Goal: Communication & Community: Answer question/provide support

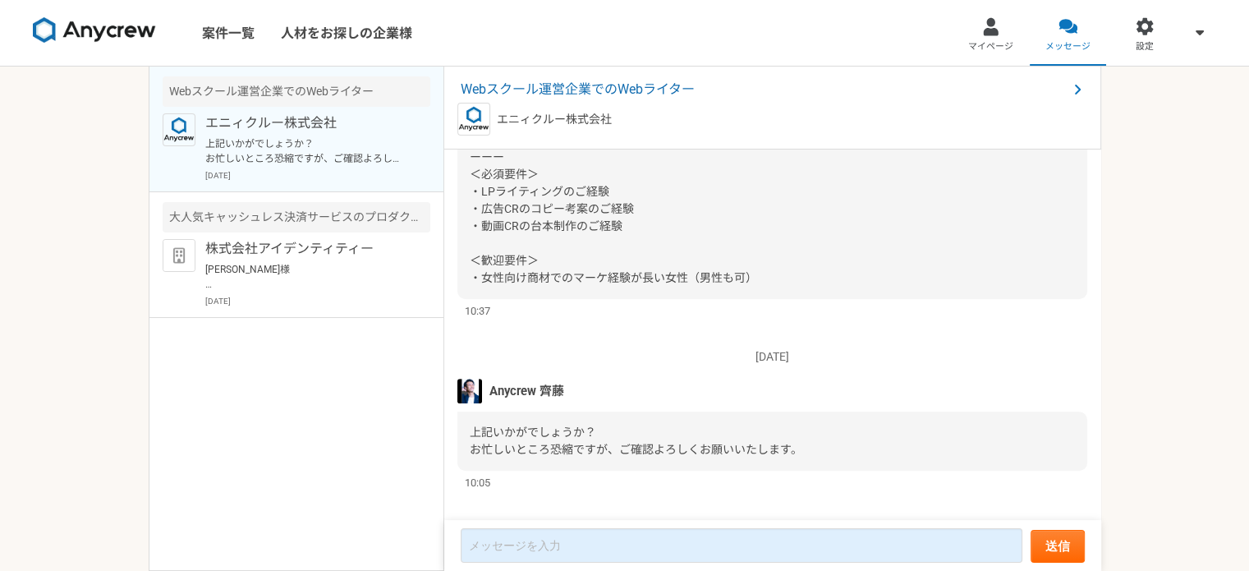
scroll to position [740, 0]
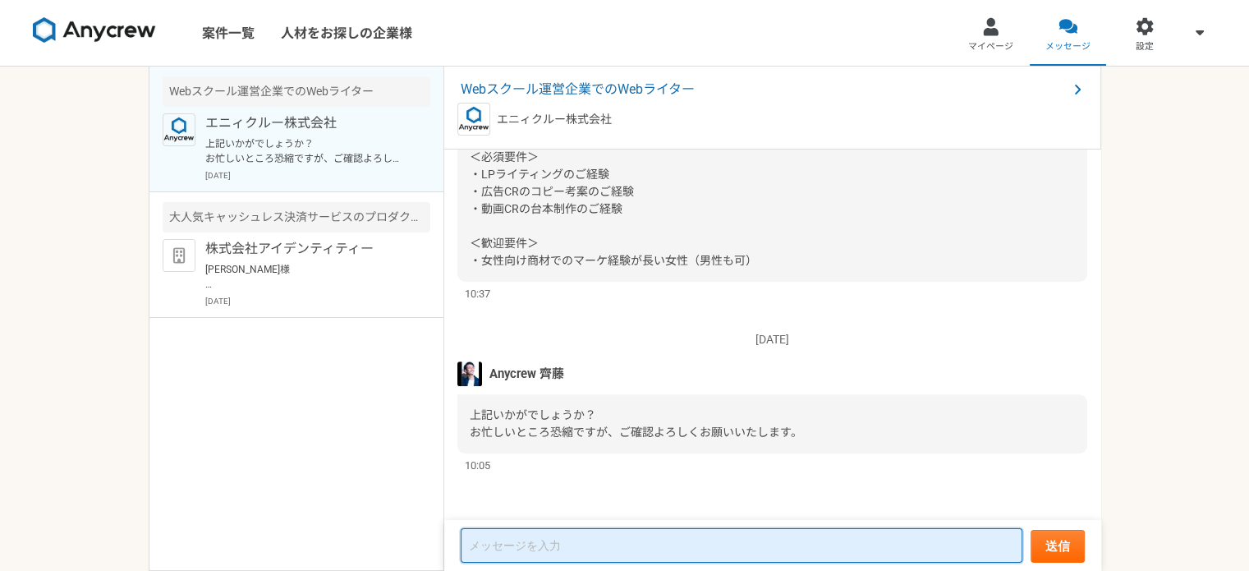
click at [624, 551] on textarea at bounding box center [742, 545] width 562 height 34
type textarea "ｐ"
type textarea "斎"
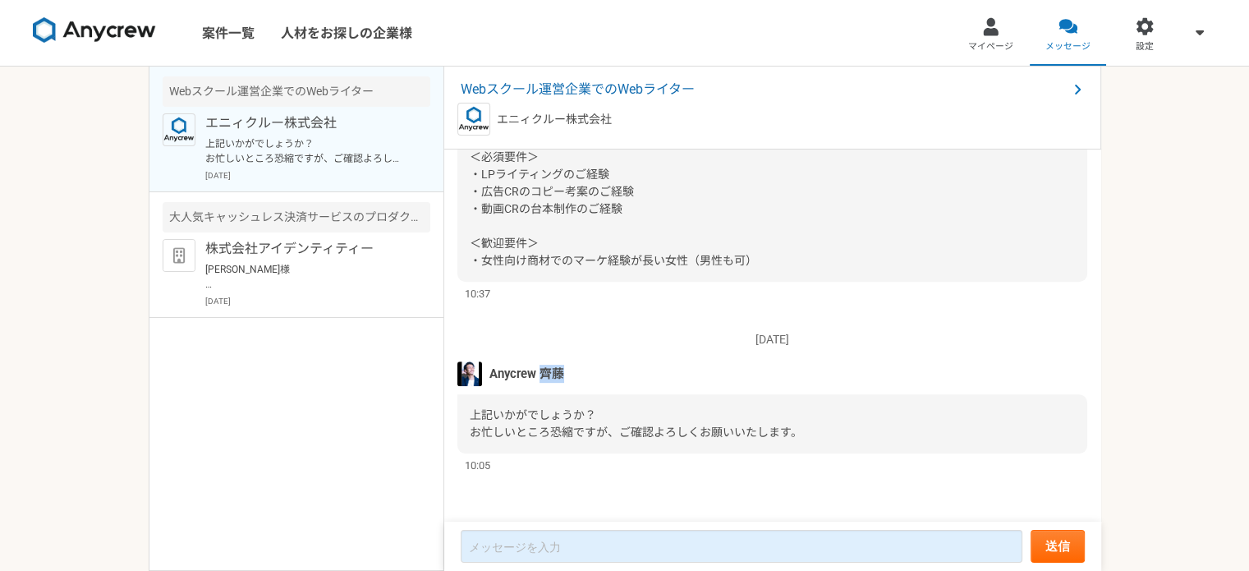
drag, startPoint x: 542, startPoint y: 373, endPoint x: 549, endPoint y: 367, distance: 9.4
click at [559, 370] on span "Anycrew 齊藤" at bounding box center [527, 374] width 75 height 18
copy span "[PERSON_NAME]"
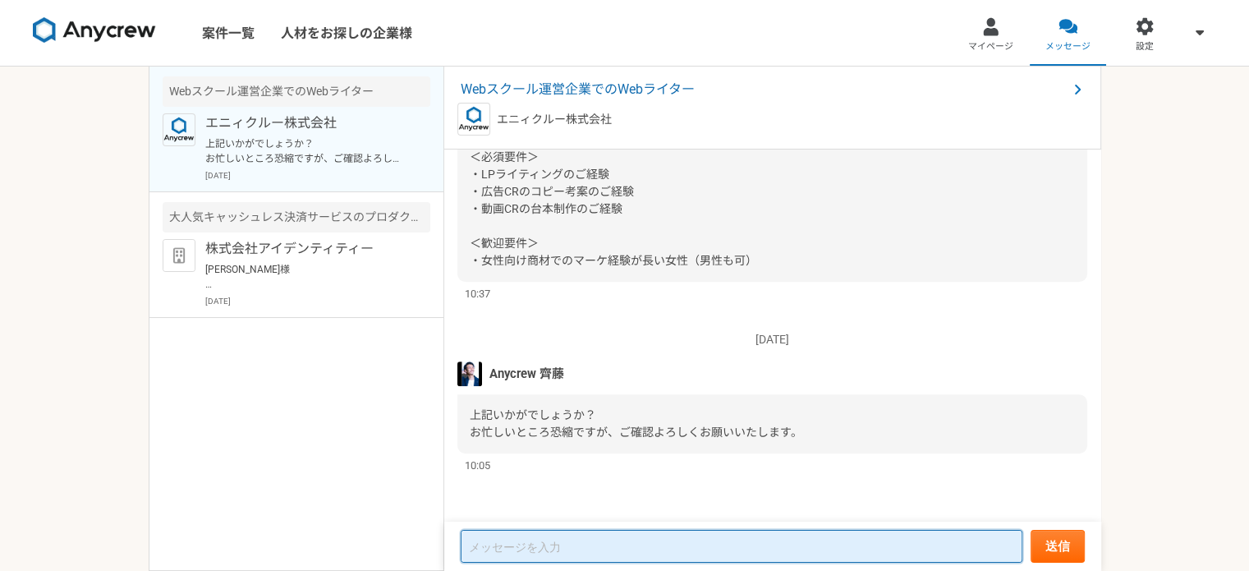
click at [517, 539] on textarea at bounding box center [742, 546] width 562 height 33
paste textarea "[PERSON_NAME]"
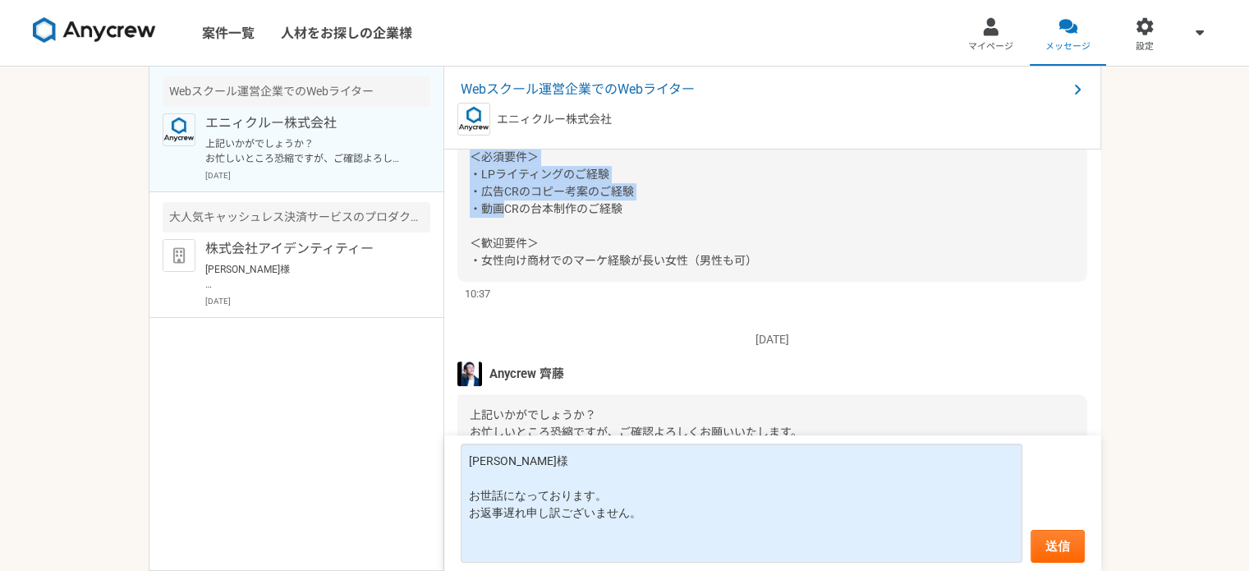
drag, startPoint x: 467, startPoint y: 167, endPoint x: 636, endPoint y: 203, distance: 173.0
click at [636, 203] on div "ご応募ありがとうございます。 Anycrewの[PERSON_NAME]です。 掲載の必須スキルについてコメントいただけますでしょうか。クライアント担当と確認…" at bounding box center [772, 139] width 630 height 283
copy span "・LPライティングのご経験 ・広告CRのコピー考案のご経験 ・動画CRの台本制作のご経験"
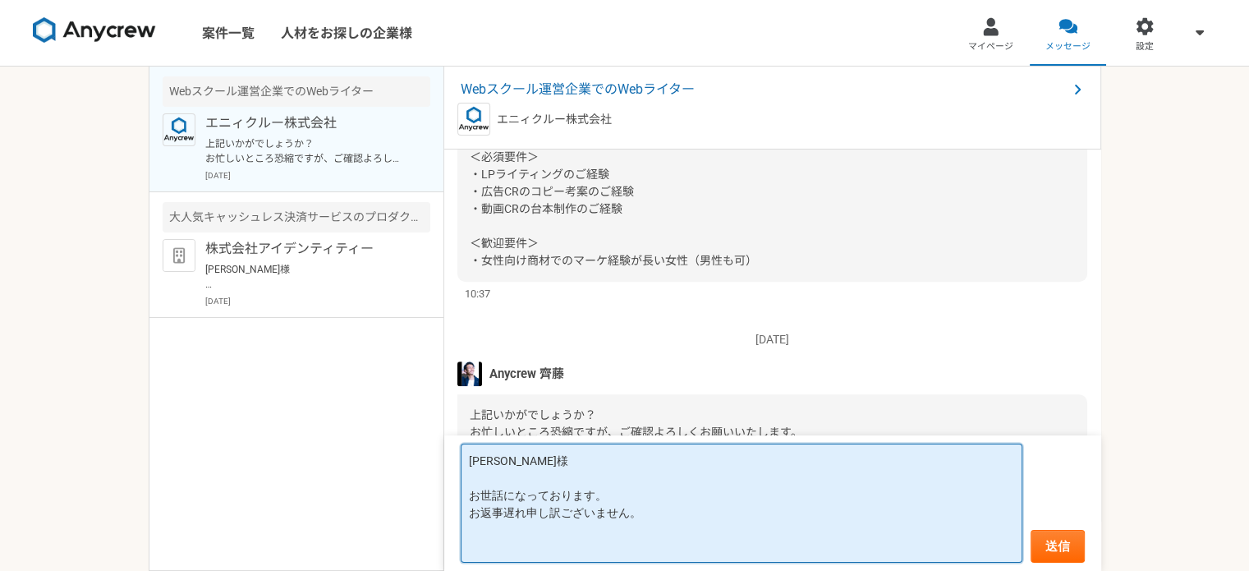
click at [639, 543] on textarea "[PERSON_NAME]様 お世話になっております。 お返事遅れ申し訳ございません。" at bounding box center [742, 503] width 562 height 119
paste textarea "・LPライティングのご経験 ・広告CRのコピー考案のご経験 ・動画CRの台本制作のご経験"
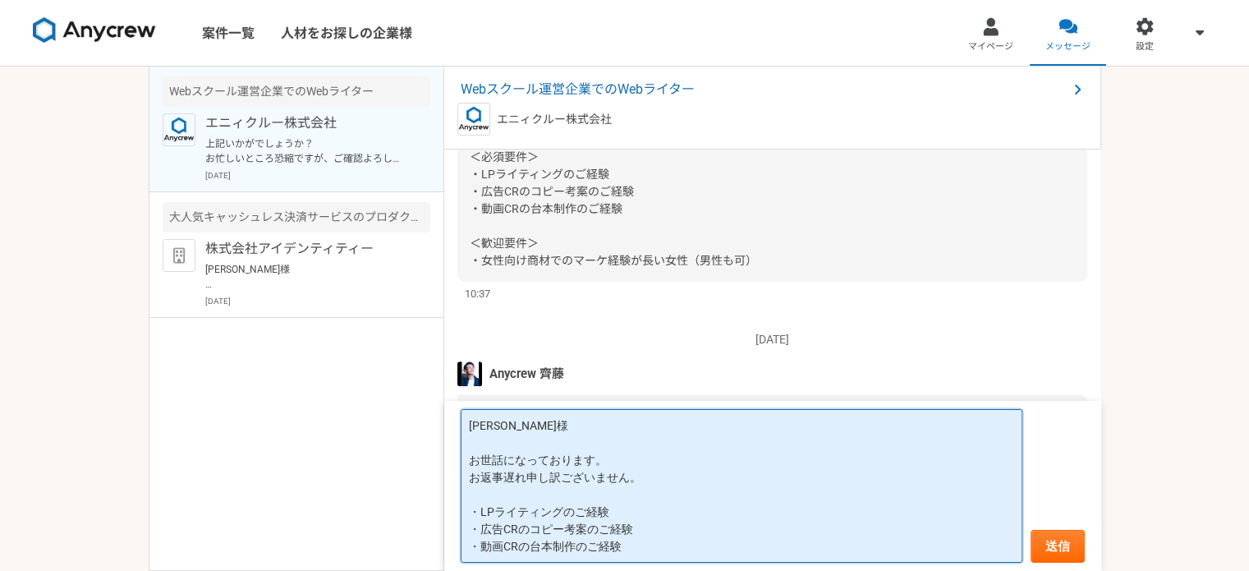
click at [676, 505] on textarea "[PERSON_NAME]様 お世話になっております。 お返事遅れ申し訳ございません。 ・LPライティングのご経験 ・広告CRのコピー考案のご経験 ・動画CR…" at bounding box center [742, 486] width 562 height 154
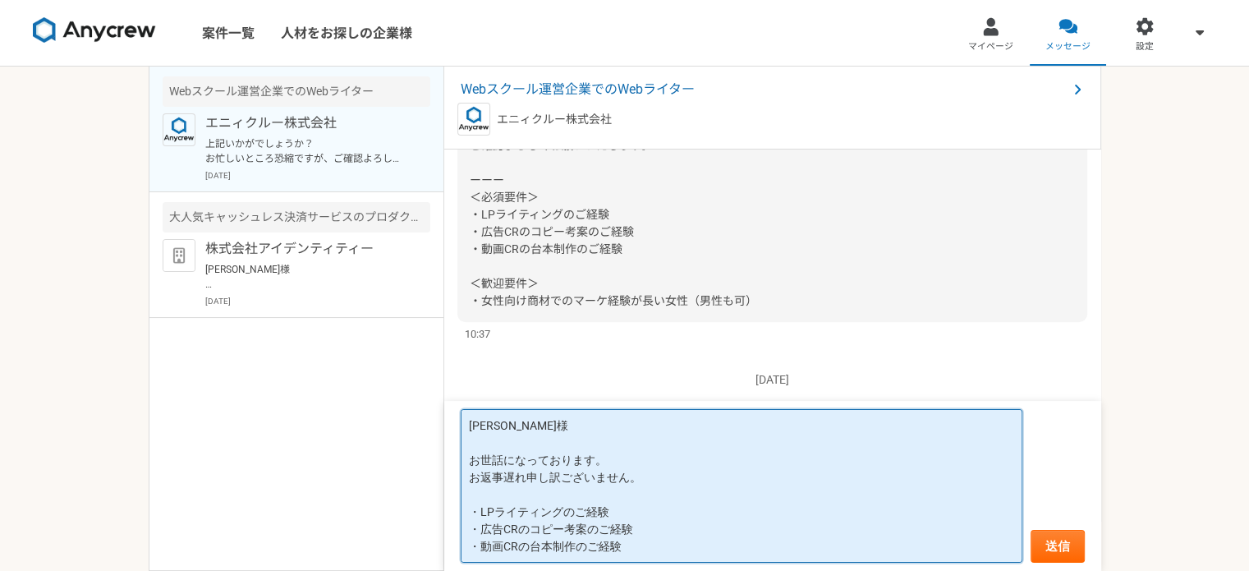
scroll to position [740, 0]
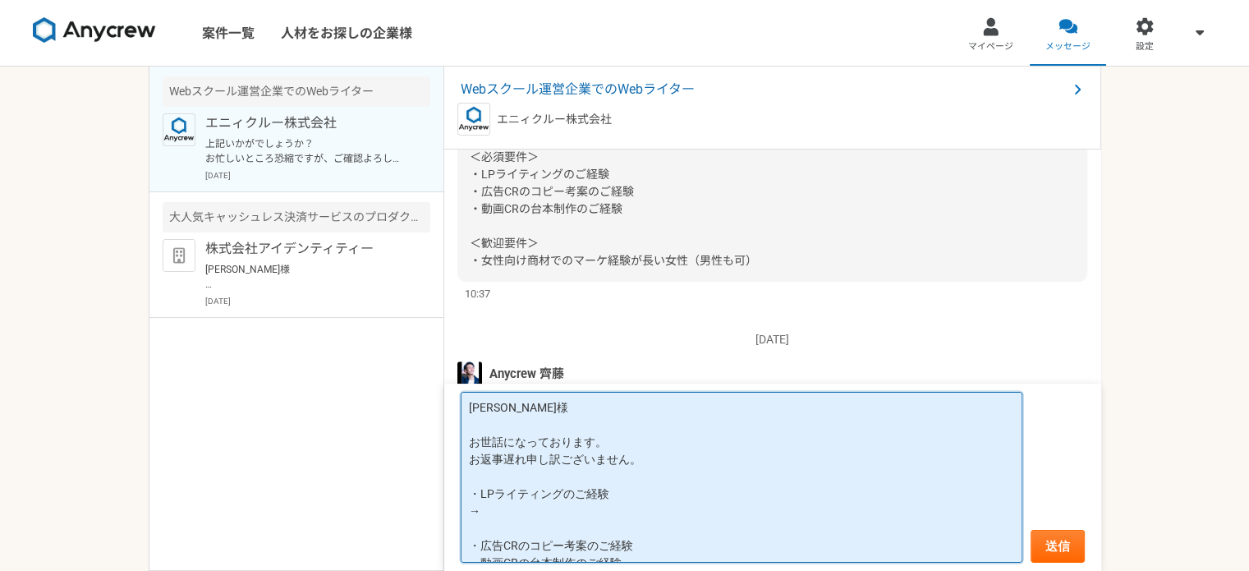
click at [494, 511] on textarea "[PERSON_NAME]様 お世話になっております。 お返事遅れ申し訳ございません。 ・LPライティングのご経験 → ・広告CRのコピー考案のご経験 ・動画…" at bounding box center [742, 478] width 562 height 172
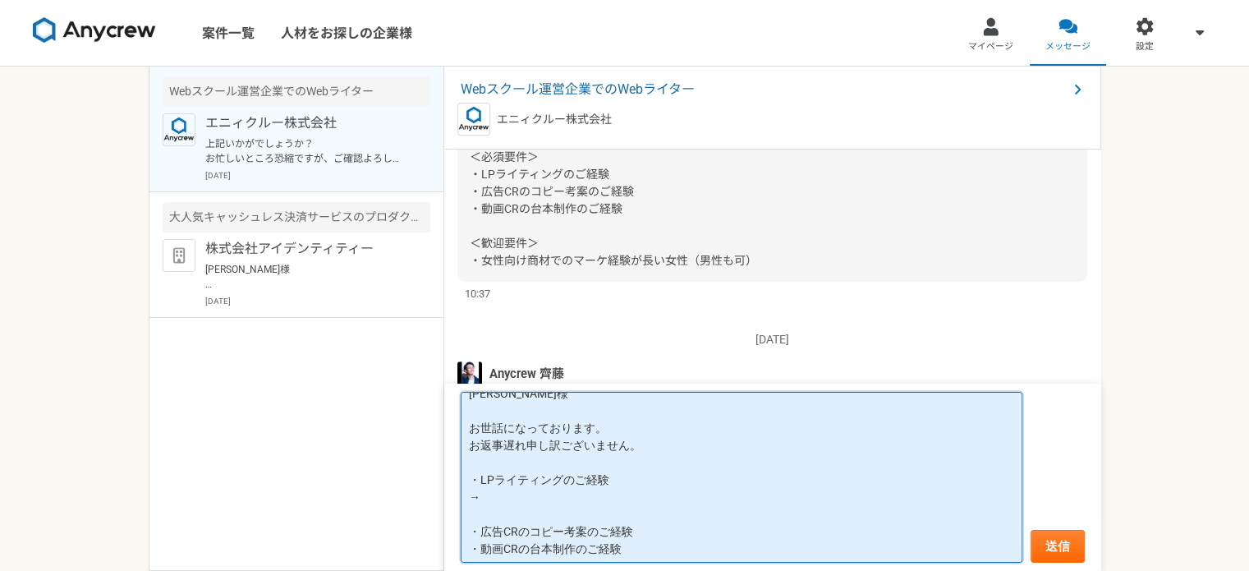
scroll to position [17, 0]
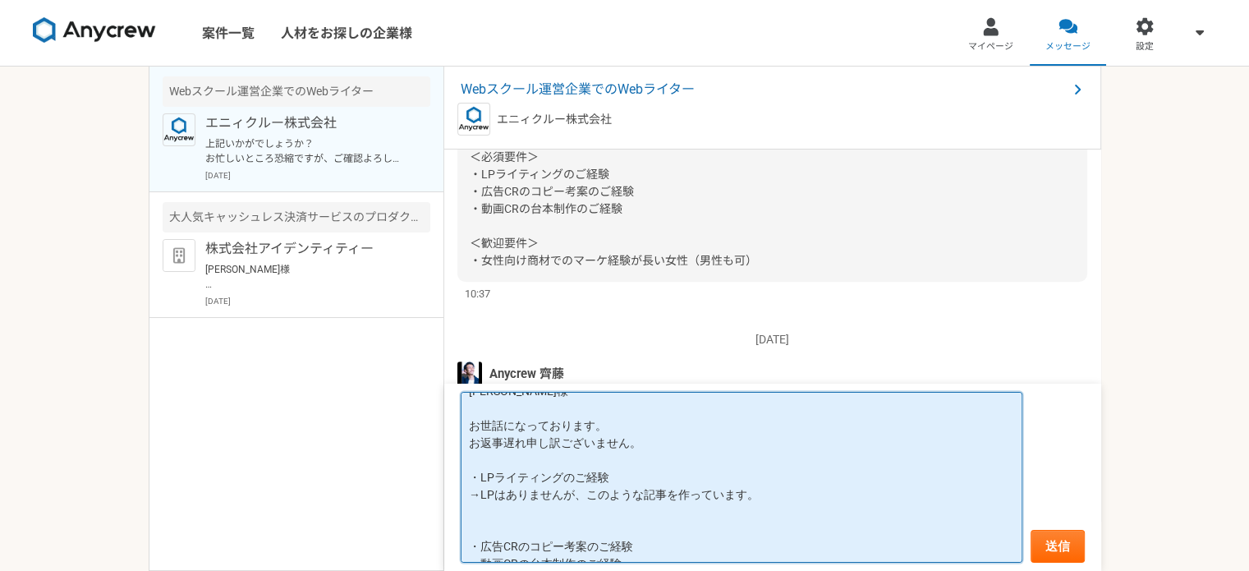
paste textarea "[URL][DOMAIN_NAME]"
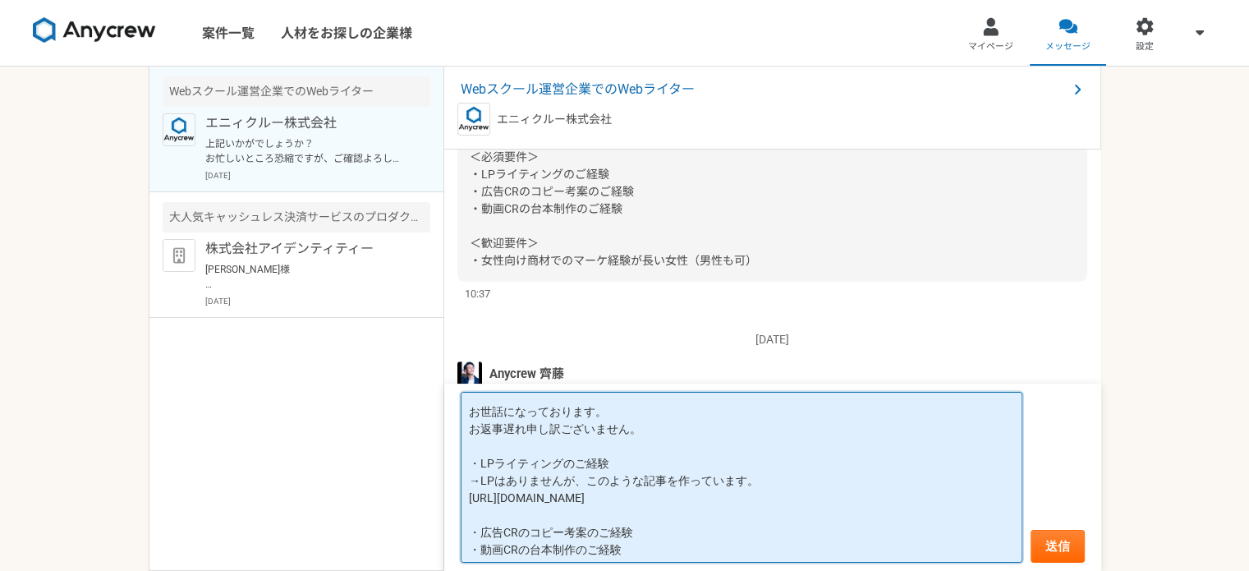
scroll to position [35, 0]
click at [706, 533] on textarea "[PERSON_NAME]様 お世話になっております。 お返事遅れ申し訳ございません。 ・LPライティングのご経験 →LPはありませんが、このような記事を作っ…" at bounding box center [742, 478] width 562 height 172
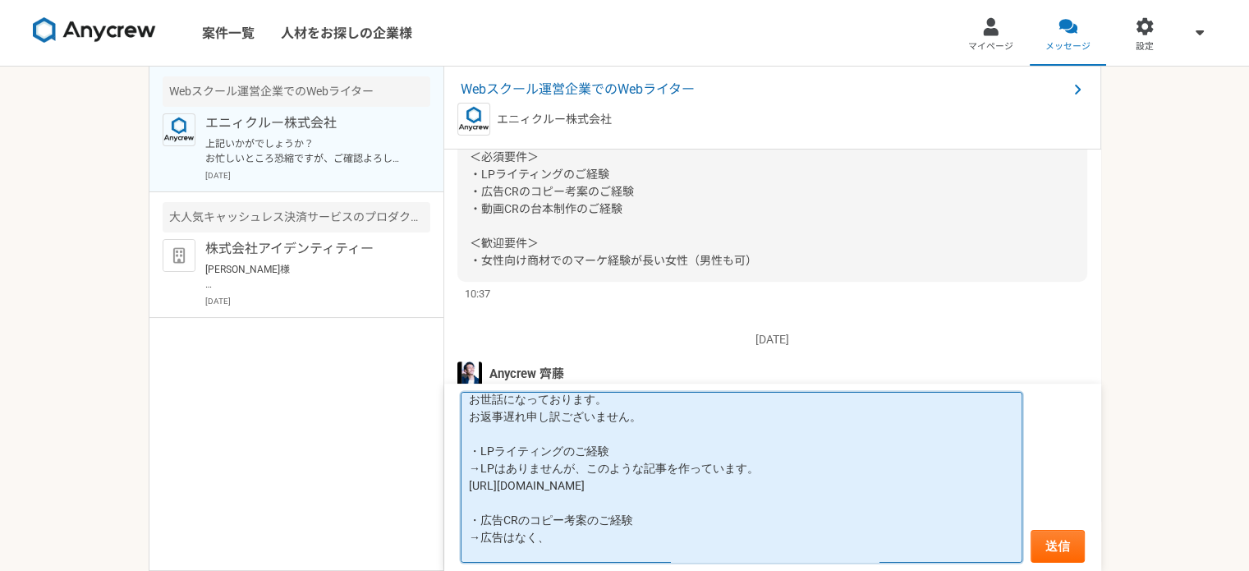
scroll to position [61, 0]
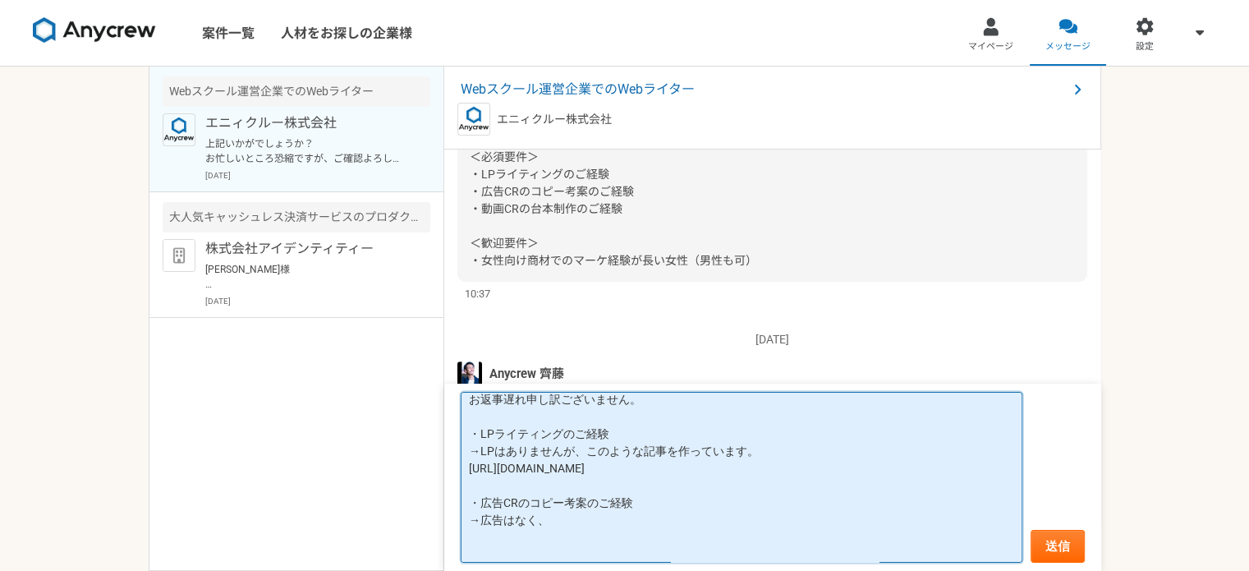
click at [565, 522] on textarea "[PERSON_NAME]様 お世話になっております。 お返事遅れ申し訳ございません。 ・LPライティングのご経験 →LPはありませんが、このような記事を作っ…" at bounding box center [742, 478] width 562 height 172
paste textarea "[URL][DOMAIN_NAME]"
click at [637, 522] on textarea "[PERSON_NAME]様 お世話になっております。 お返事遅れ申し訳ございません。 ・LPライティングのご経験 →LPはありませんが、このような記事を作っ…" at bounding box center [742, 478] width 562 height 172
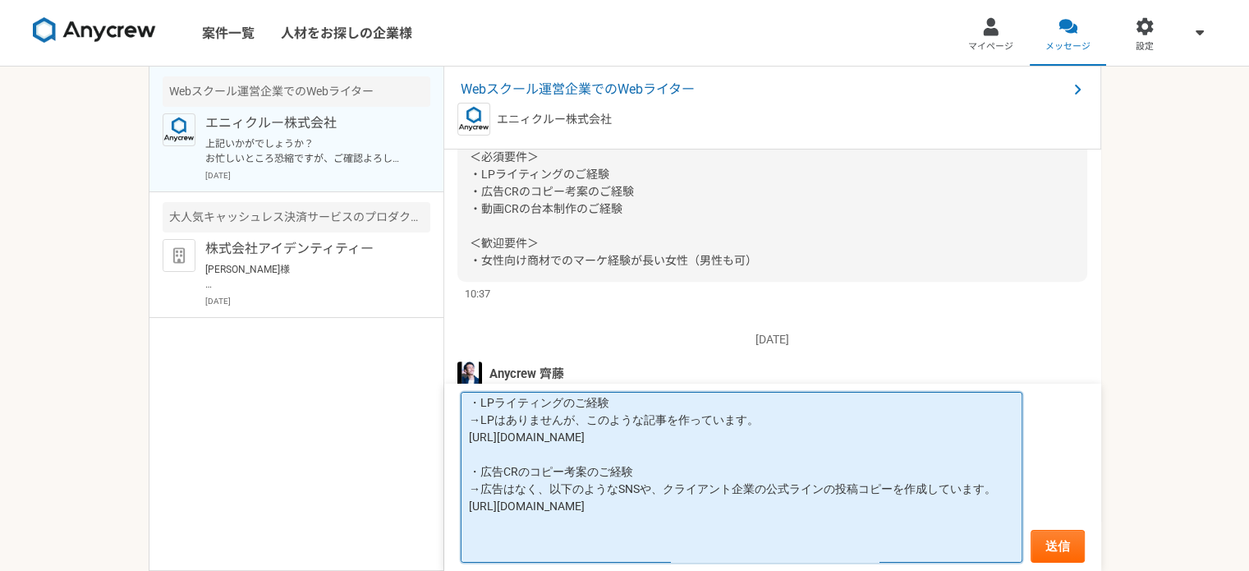
scroll to position [122, 0]
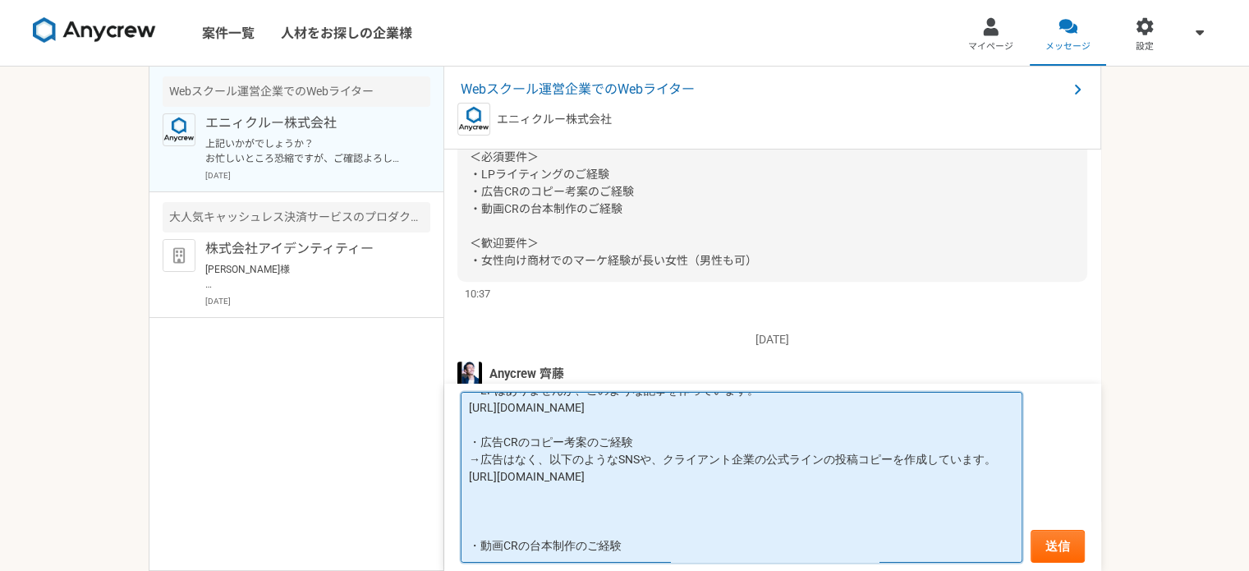
click at [890, 453] on textarea "[PERSON_NAME]様 お世話になっております。 お返事遅れ申し訳ございません。 ・LPライティングのご経験 →LPはありませんが、このような記事を作っ…" at bounding box center [742, 478] width 562 height 172
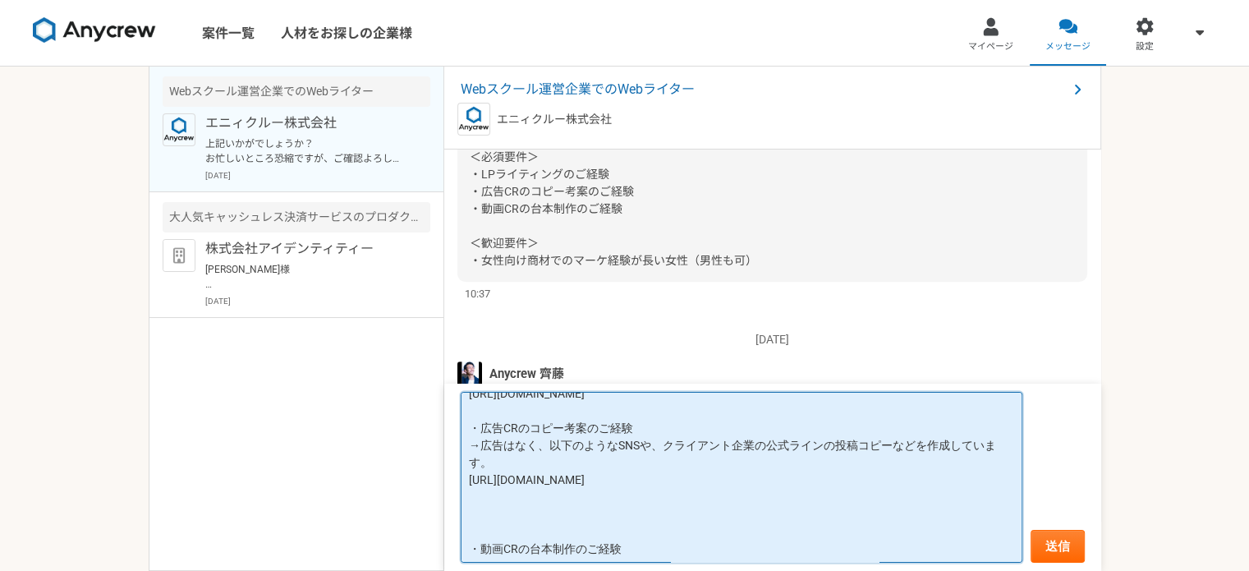
scroll to position [138, 0]
click at [513, 524] on textarea "[PERSON_NAME]様 お世話になっております。 お返事遅れ申し訳ございません。 ・LPライティングのご経験 →LPはありませんが、このような記事を作っ…" at bounding box center [742, 478] width 562 height 172
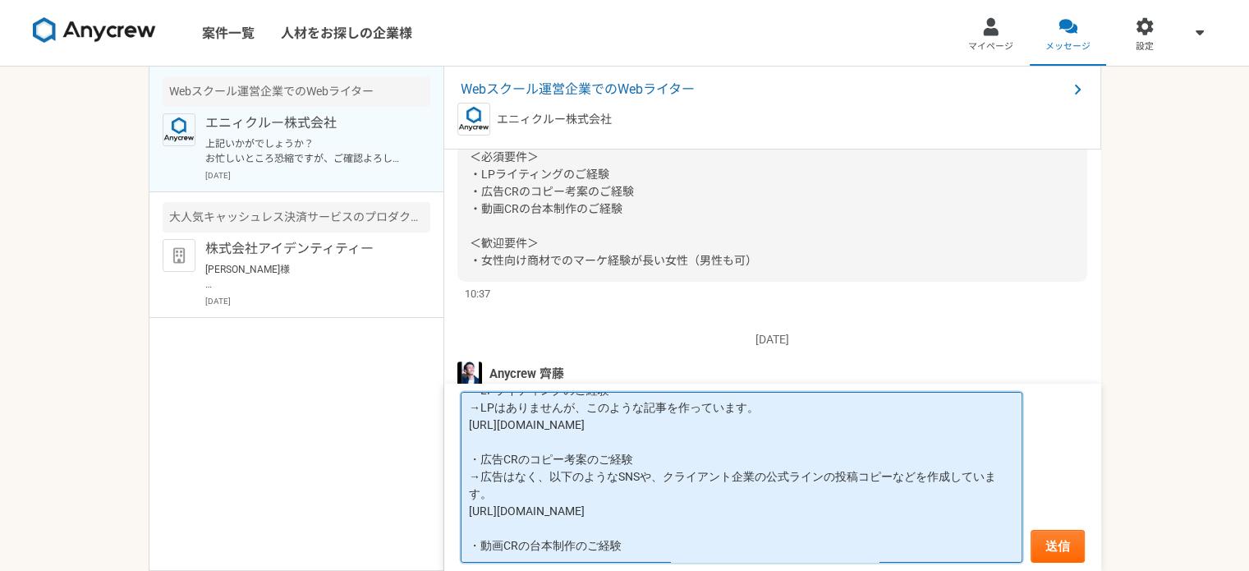
scroll to position [104, 0]
click at [665, 545] on textarea "[PERSON_NAME]様 お世話になっております。 お返事遅れ申し訳ございません。 ・LPライティングのご経験 →LPはありませんが、このような記事を作っ…" at bounding box center [742, 478] width 562 height 172
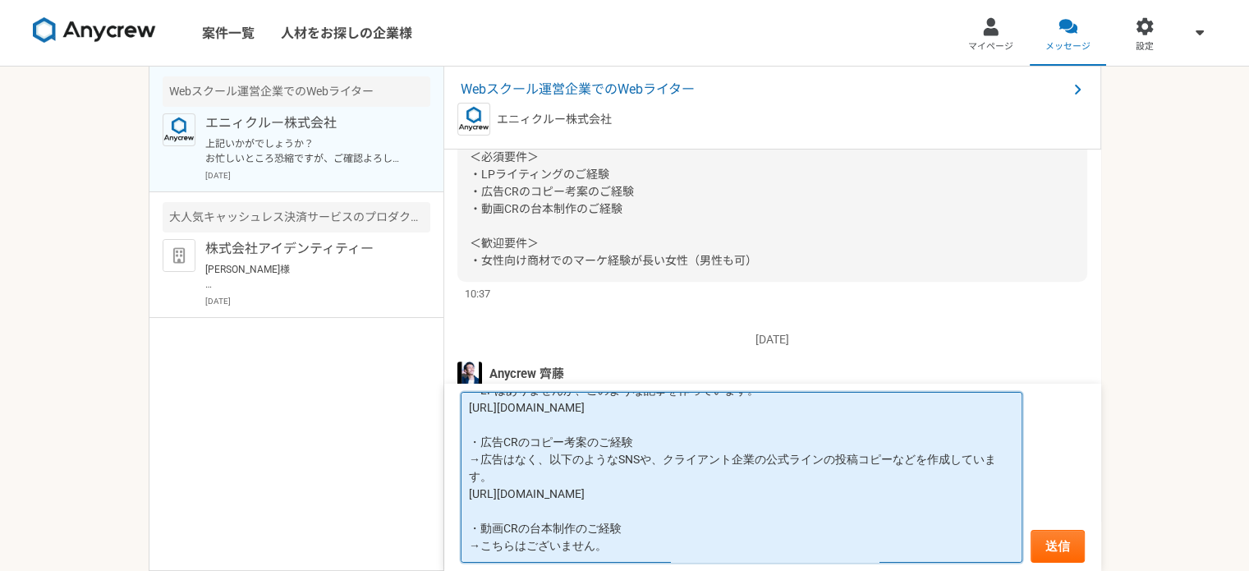
scroll to position [147, 0]
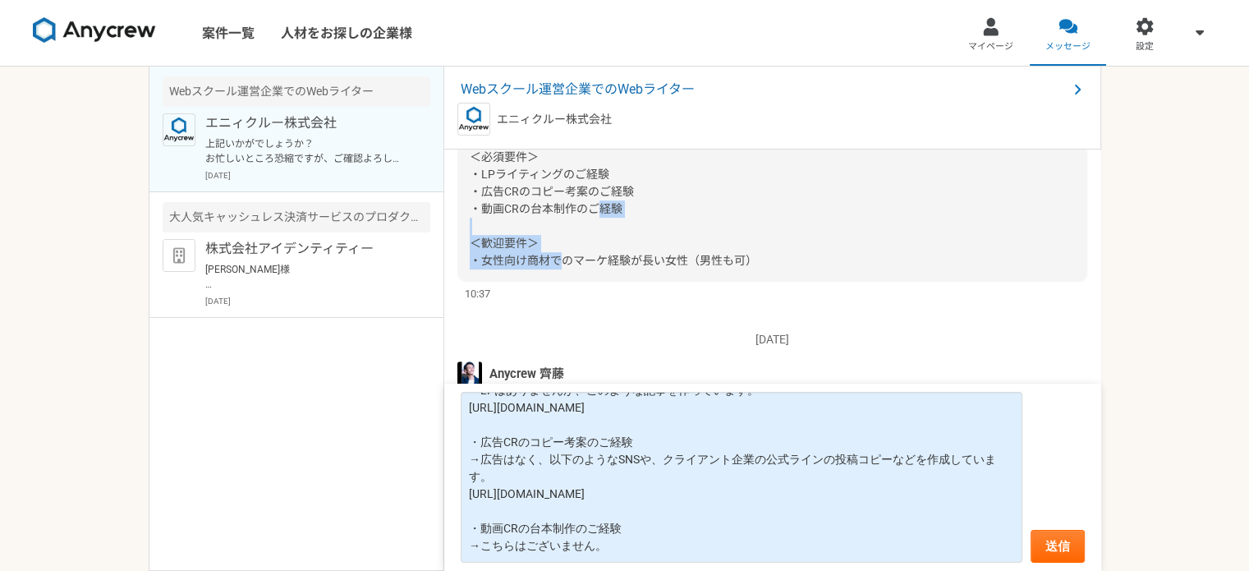
drag, startPoint x: 471, startPoint y: 260, endPoint x: 688, endPoint y: 255, distance: 216.9
click at [688, 255] on span "ご応募ありがとうございます。 Anycrewの[PERSON_NAME]です。 掲載の必須スキルについてコメントいただけますでしょうか。クライアント担当と確認…" at bounding box center [751, 139] width 562 height 255
copy span "・女性向け商材でのマーケ経験が長い女性"
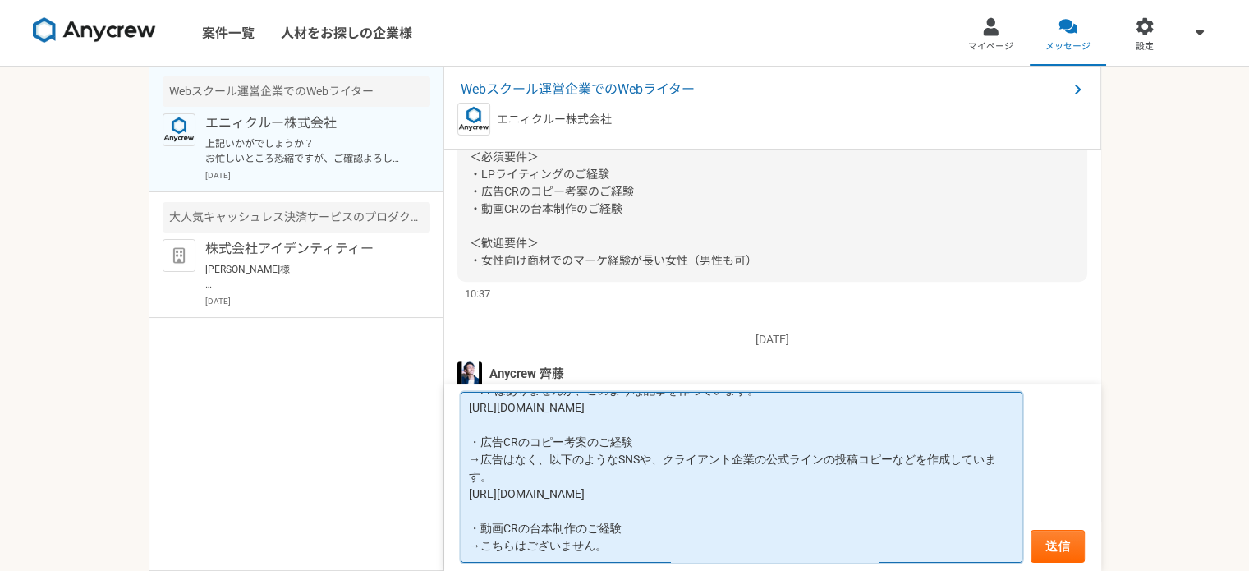
click at [608, 544] on textarea "[PERSON_NAME]様 お世話になっております。 お返事遅れ申し訳ございません。 ・LPライティングのご経験 →LPはありませんが、このような記事を作っ…" at bounding box center [742, 478] width 562 height 172
paste textarea "・女性向け商材でのマーケ経験が長い女性"
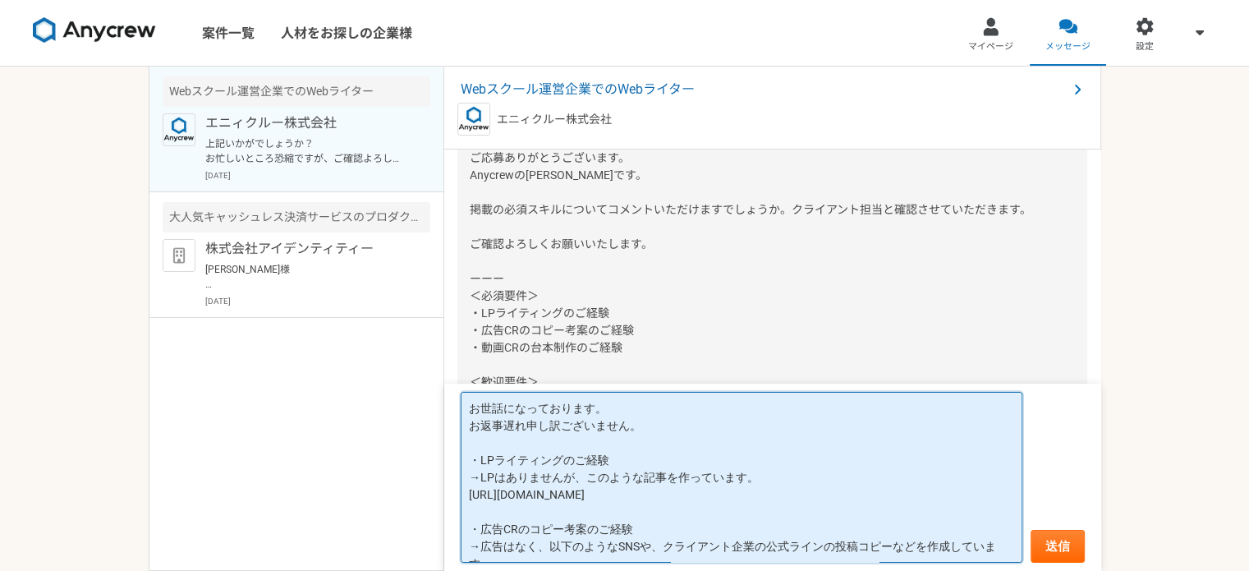
scroll to position [576, 0]
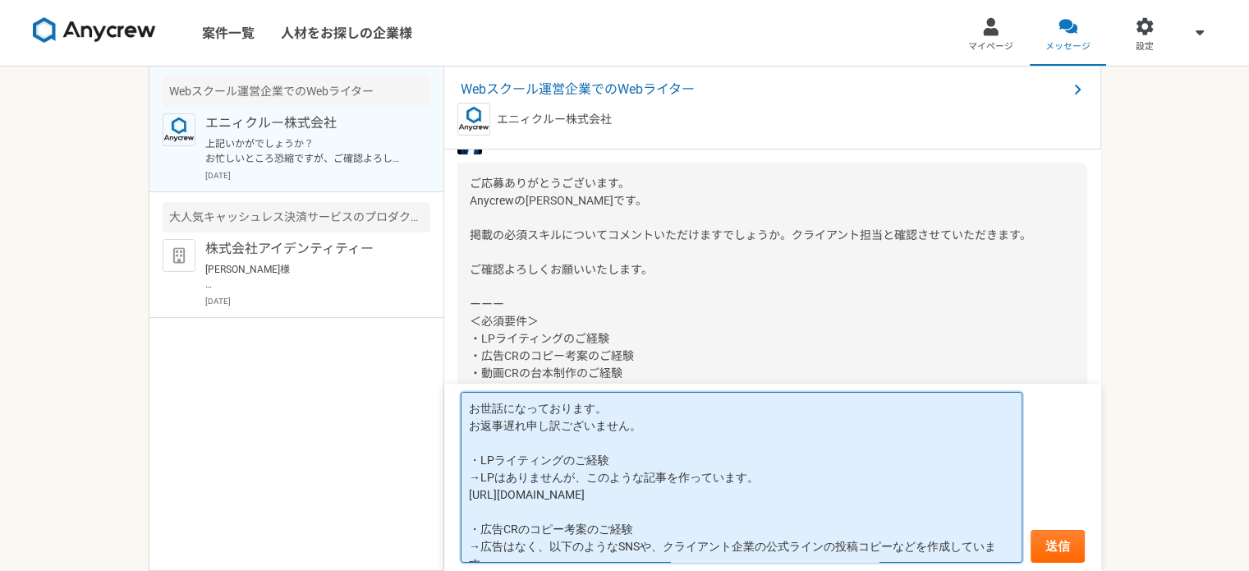
click at [568, 441] on textarea "[PERSON_NAME]様 お世話になっております。 お返事遅れ申し訳ございません。 ・LPライティングのご経験 →LPはありませんが、このような記事を作っ…" at bounding box center [742, 478] width 562 height 172
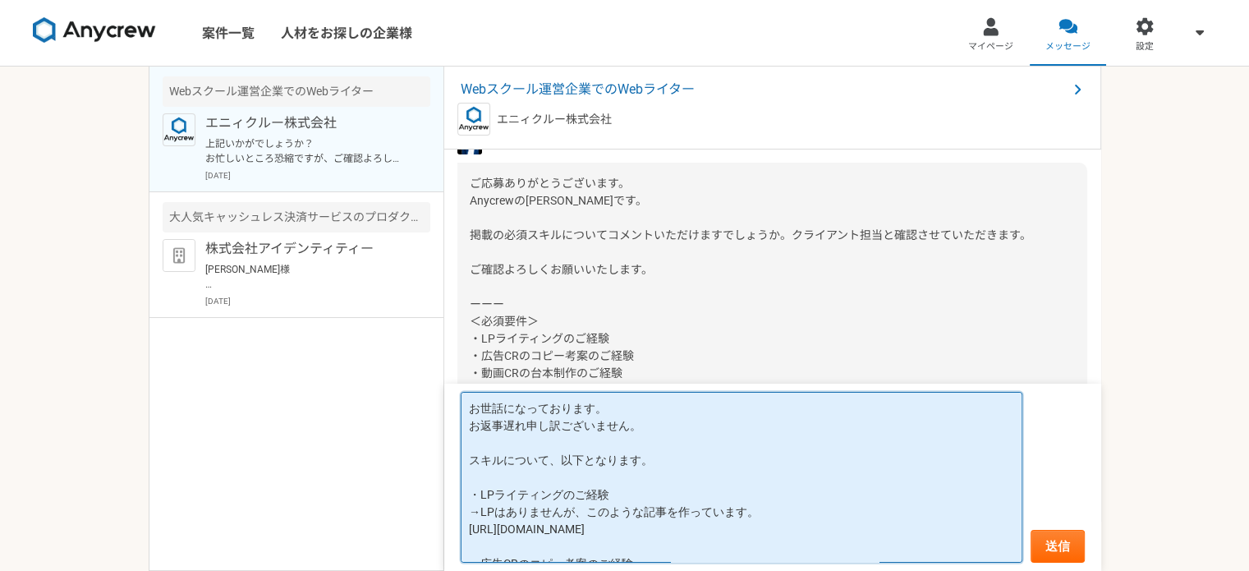
scroll to position [242, 0]
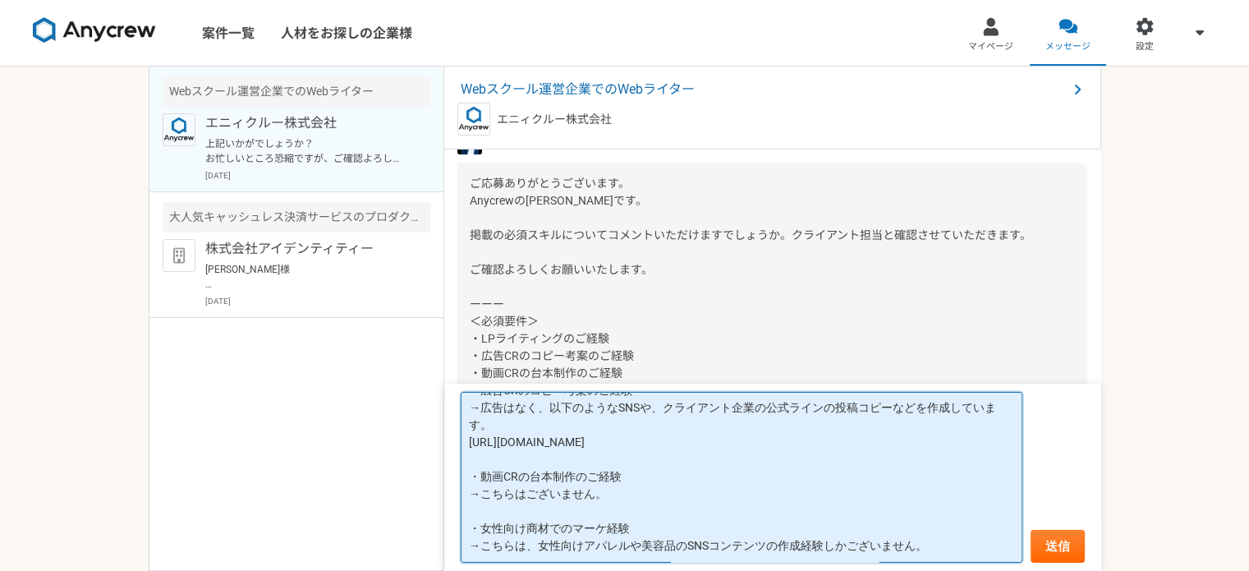
click at [542, 549] on textarea "[PERSON_NAME]様 お世話になっております。 お返事遅れ申し訳ございません。 スキルについて、以下となります。 ・LPライティングのご経験 →LPは…" at bounding box center [742, 478] width 562 height 172
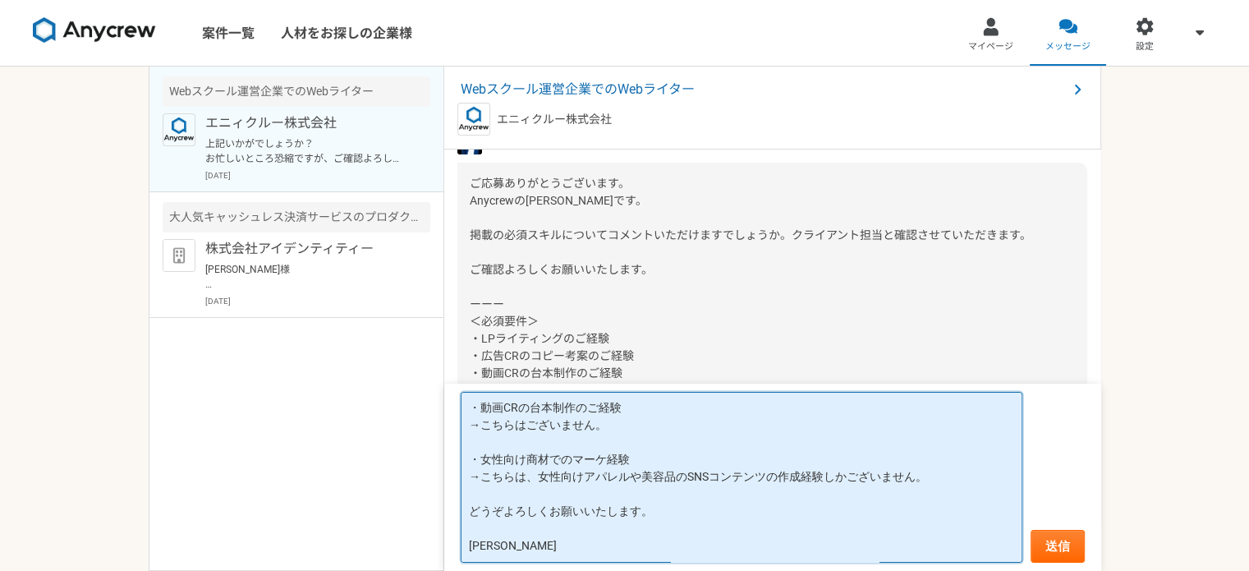
scroll to position [276, 0]
type textarea "[PERSON_NAME]様 お世話になっております。 お返事遅れ申し訳ございません。 スキルについて、以下となります。 ・LPライティングのご経験 →LPは…"
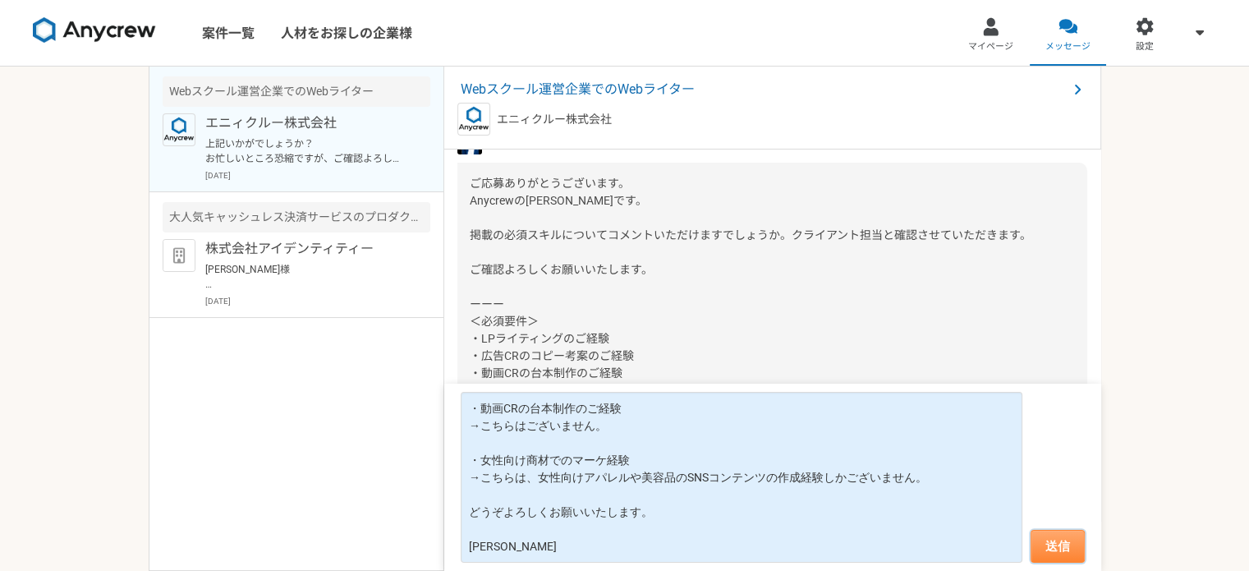
click at [1056, 543] on button "送信" at bounding box center [1058, 546] width 54 height 33
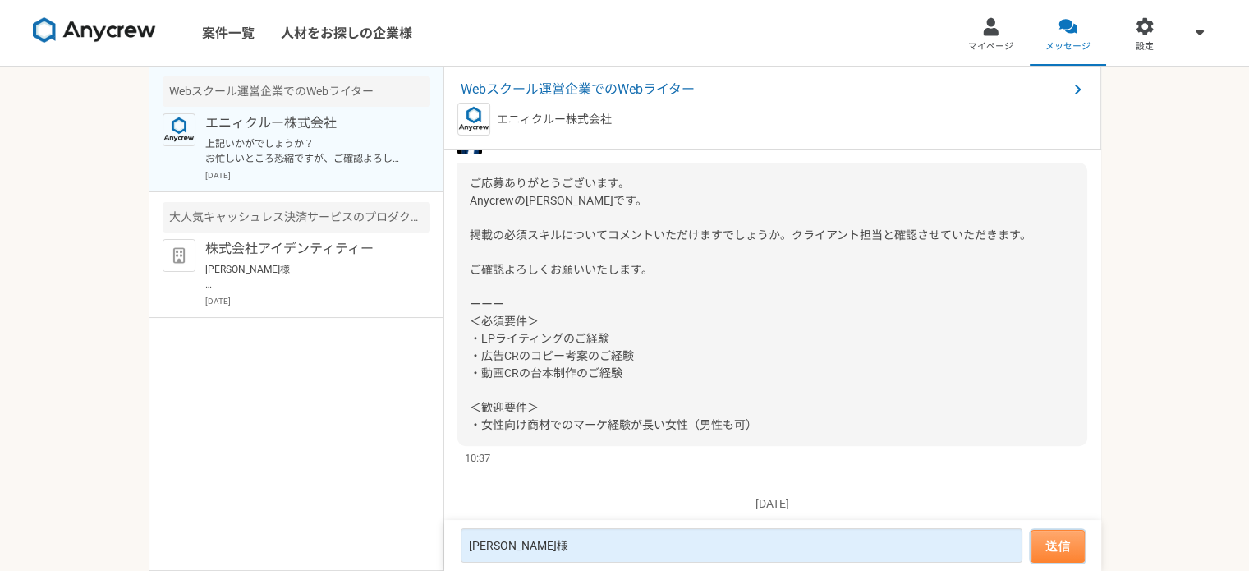
scroll to position [1258, 0]
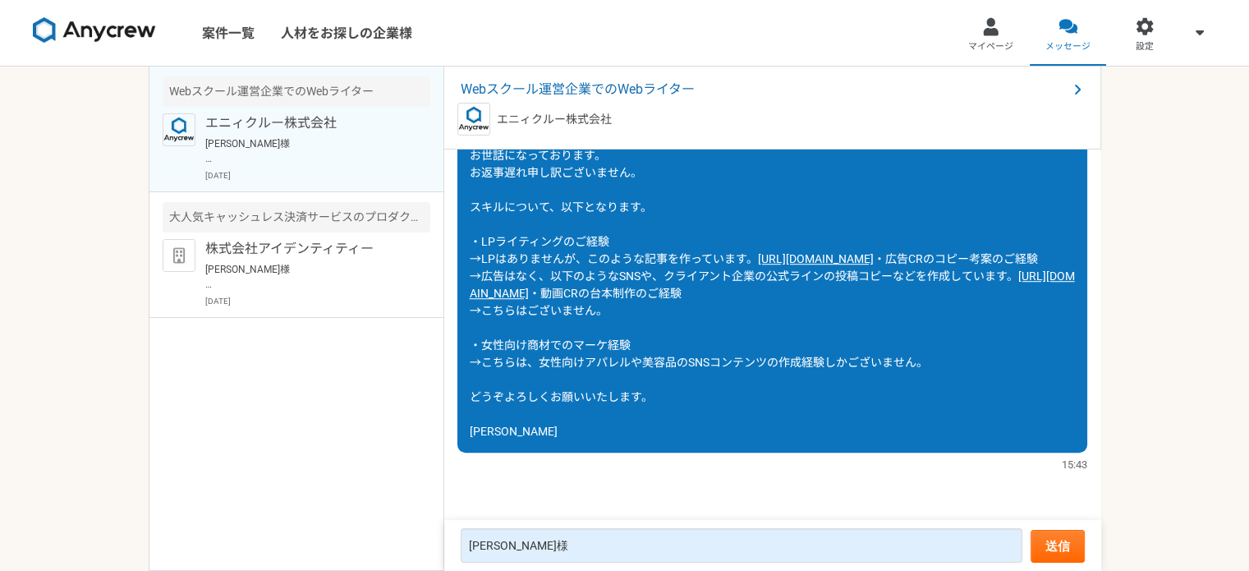
click at [85, 29] on img at bounding box center [94, 30] width 123 height 26
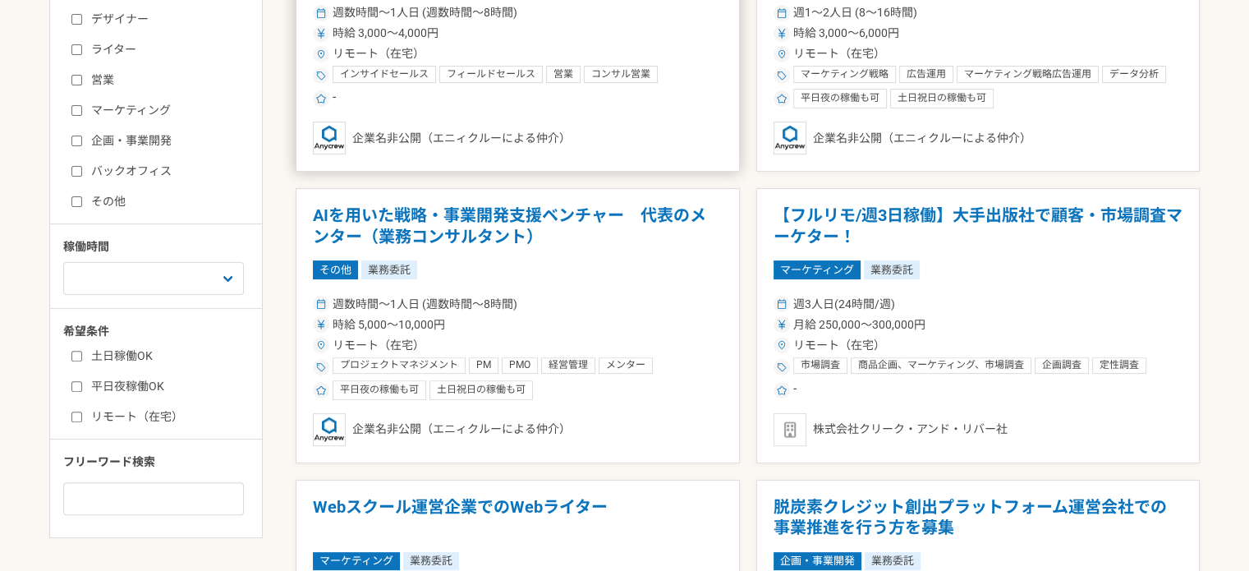
scroll to position [493, 0]
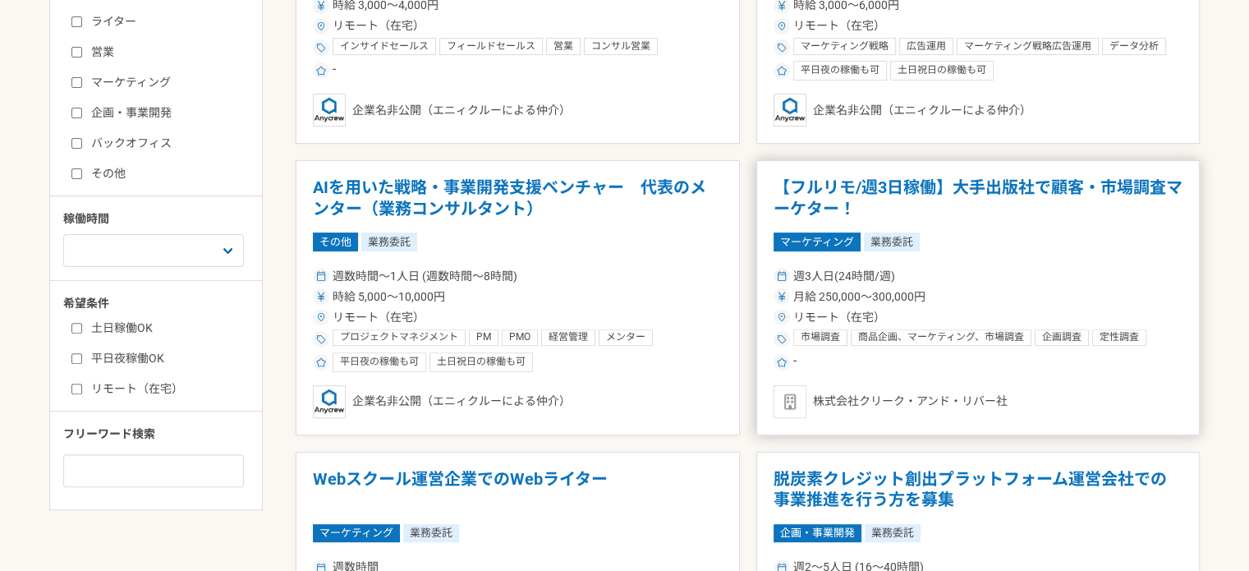
click at [993, 186] on h1 "【フルリモ/週3日稼働】大手出版社で顧客・市場調査マーケター！" at bounding box center [979, 198] width 410 height 42
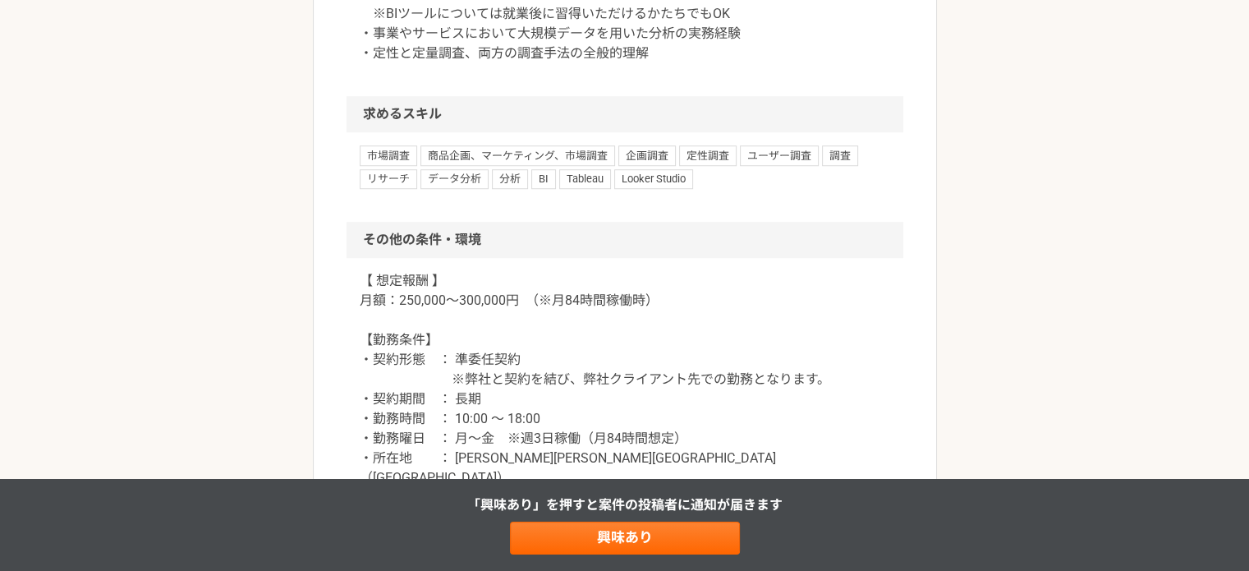
scroll to position [1314, 0]
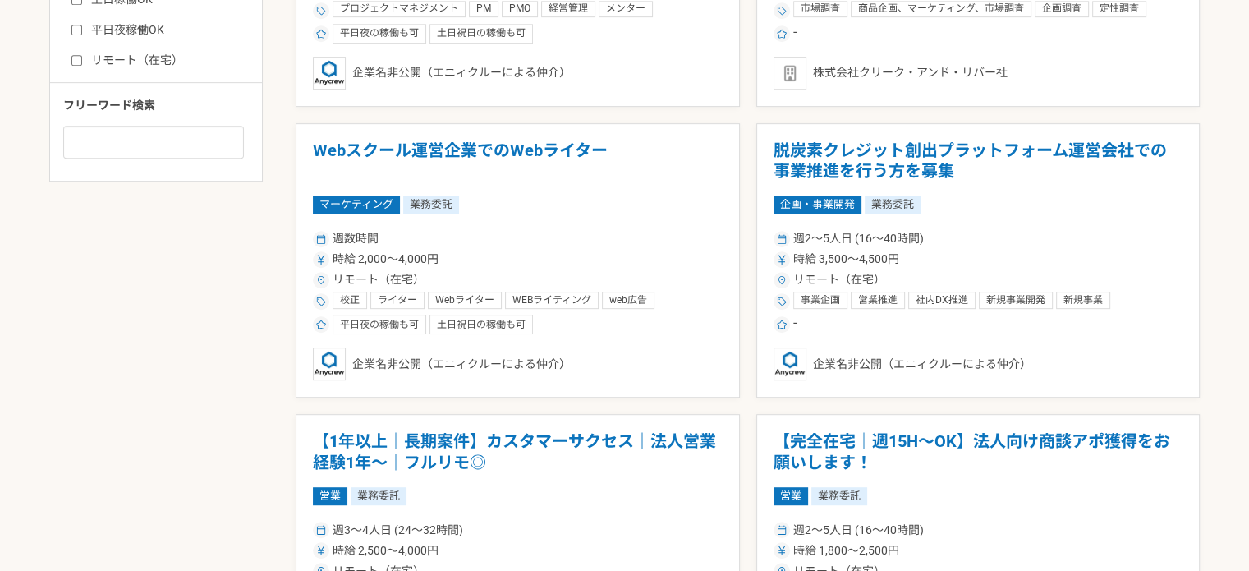
scroll to position [329, 0]
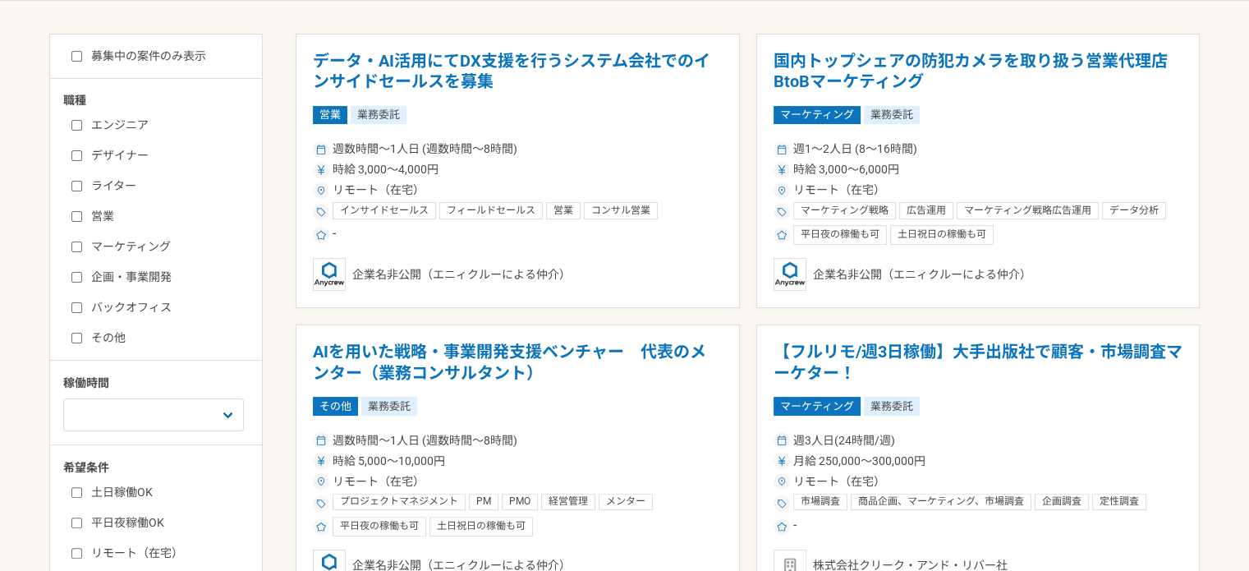
click at [76, 183] on input "ライター" at bounding box center [76, 186] width 11 height 11
checkbox input "true"
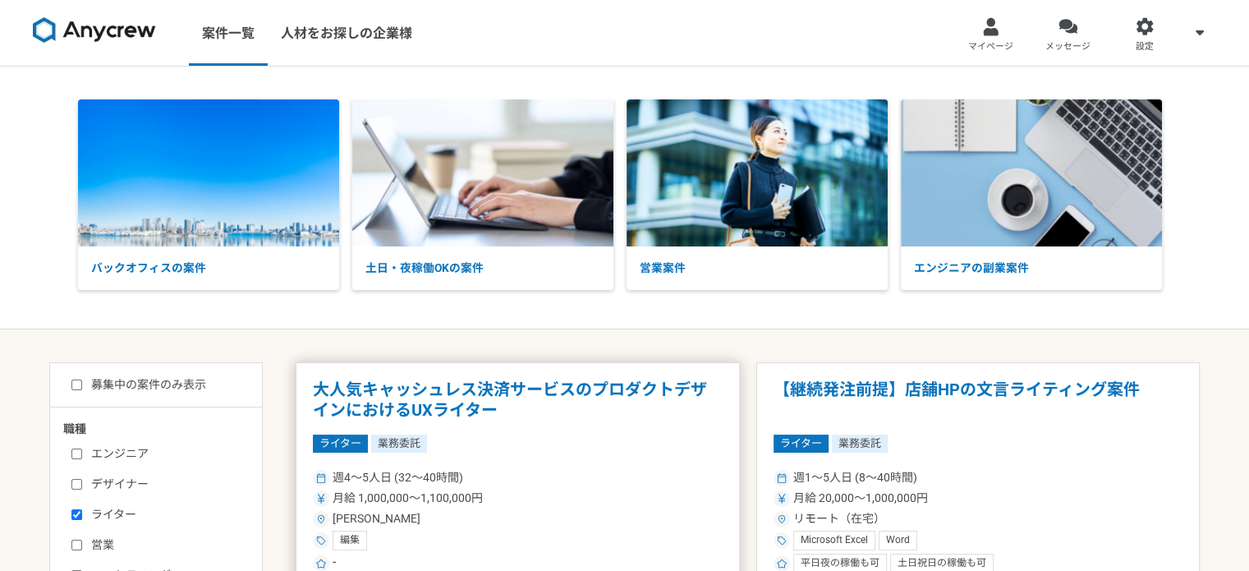
click at [519, 390] on h1 "大人気キャッシュレス決済サービスのプロダクトデザインにおけるUXライター" at bounding box center [518, 400] width 410 height 42
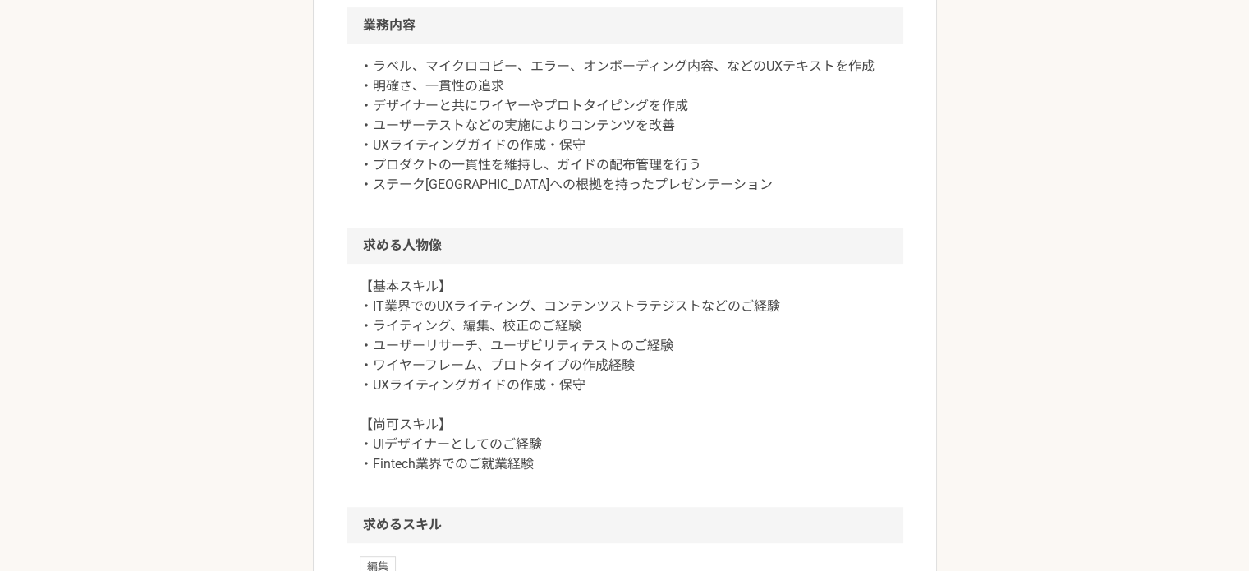
scroll to position [675, 0]
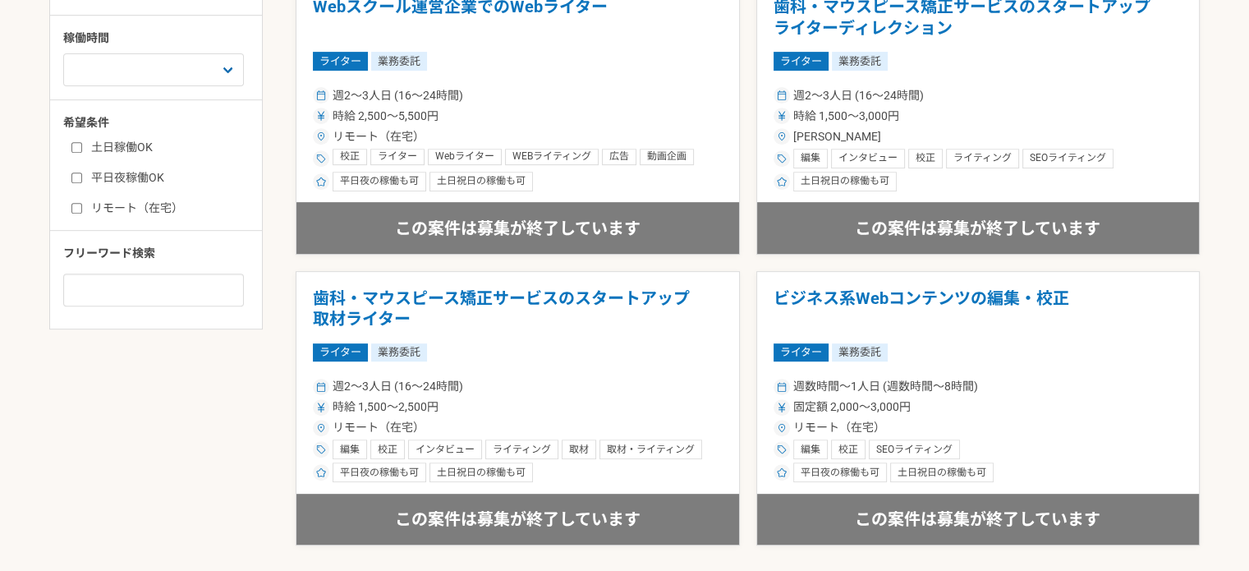
scroll to position [821, 0]
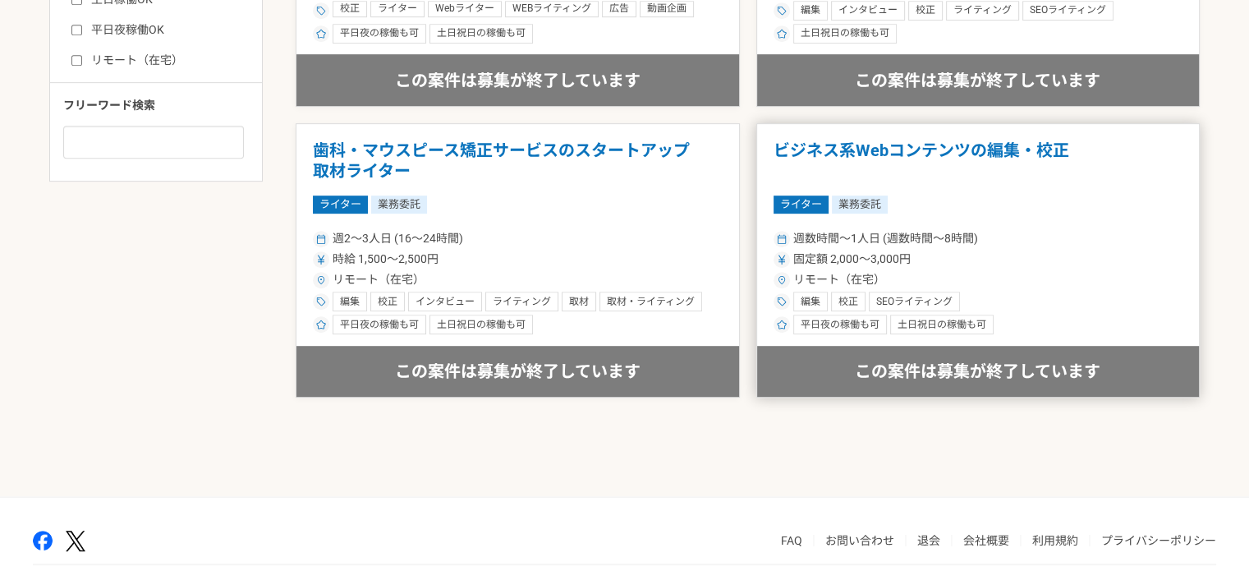
click at [903, 163] on h1 "ビジネス系Webコンテンツの編集・校正" at bounding box center [979, 161] width 410 height 42
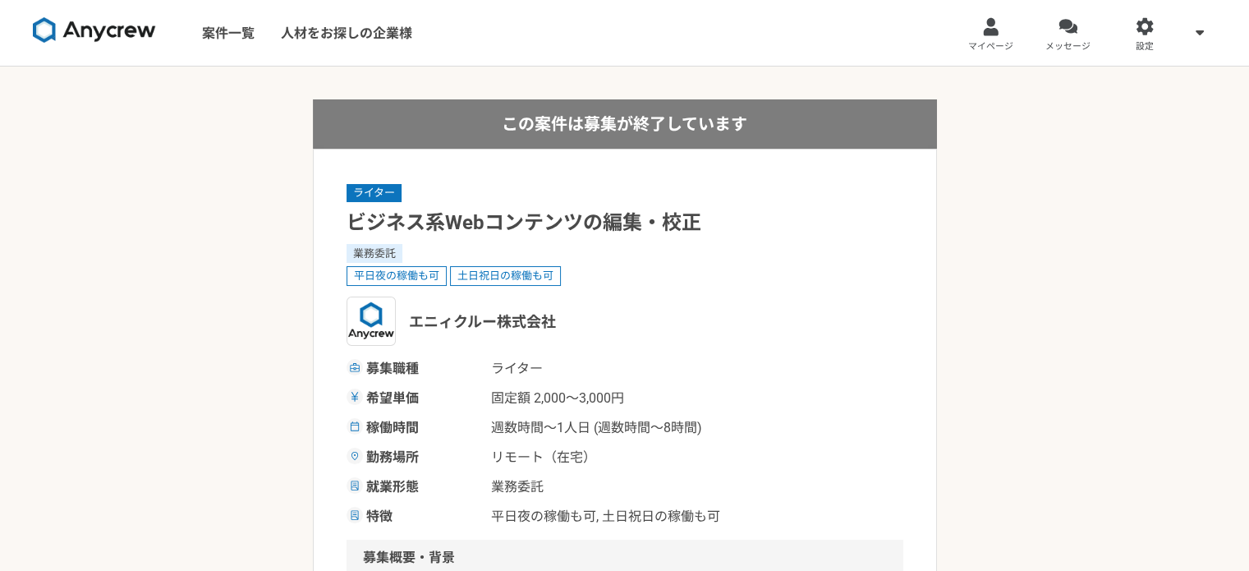
scroll to position [493, 0]
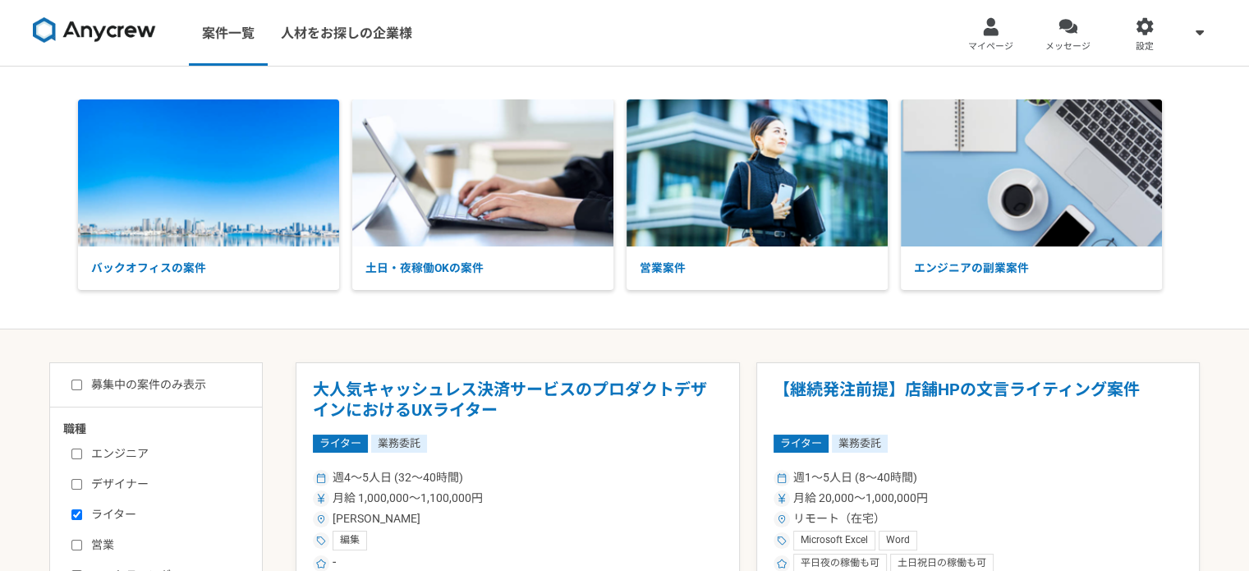
click at [87, 479] on label "デザイナー" at bounding box center [165, 484] width 189 height 17
click at [82, 479] on input "デザイナー" at bounding box center [76, 484] width 11 height 11
checkbox input "true"
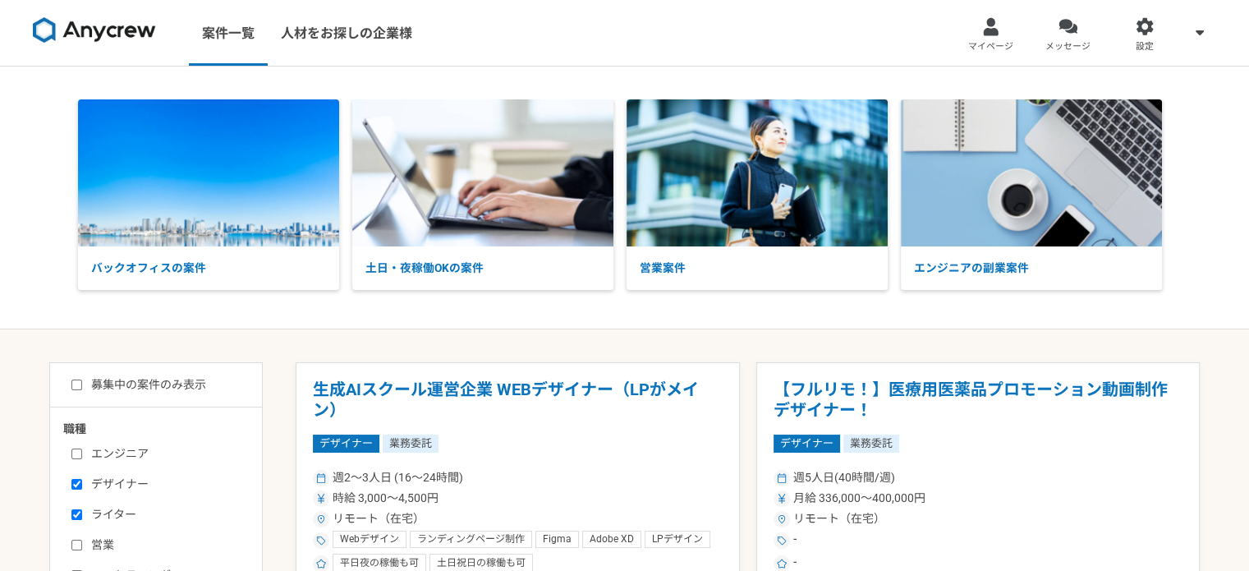
click at [80, 511] on input "ライター" at bounding box center [76, 514] width 11 height 11
checkbox input "false"
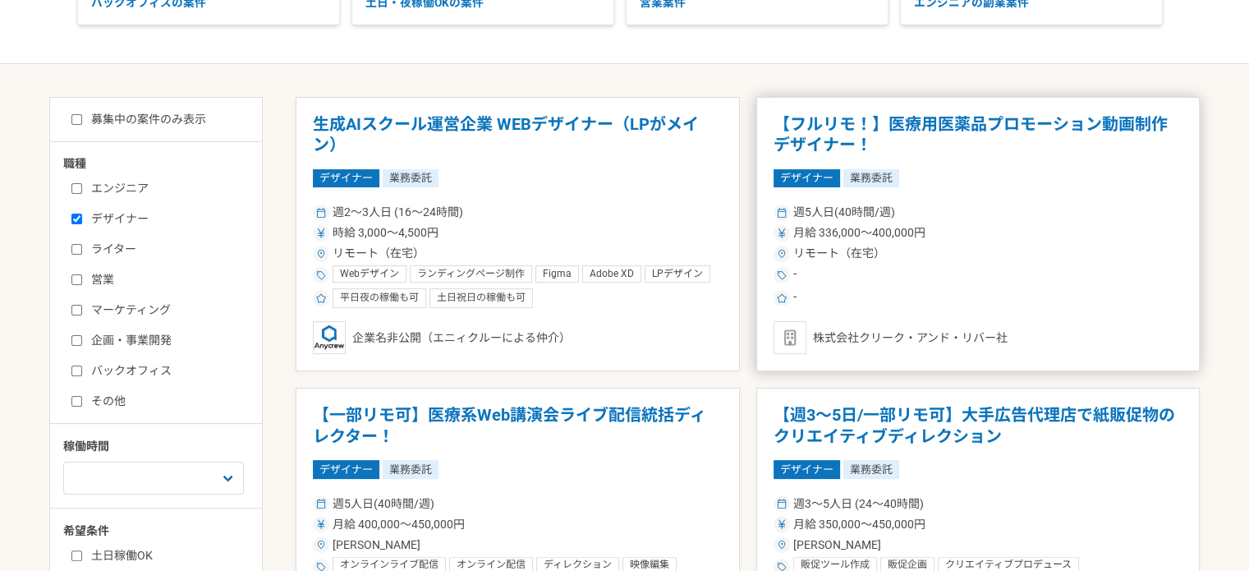
scroll to position [329, 0]
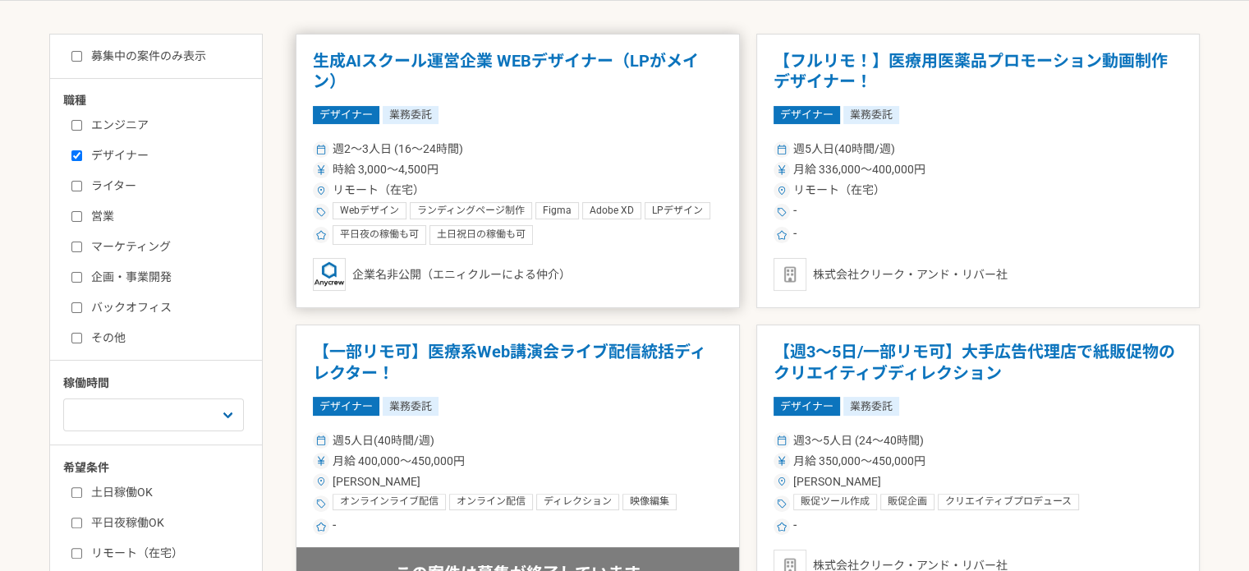
click at [499, 76] on h1 "生成AIスクール運営企業 WEBデザイナー（LPがメイン）" at bounding box center [518, 72] width 410 height 42
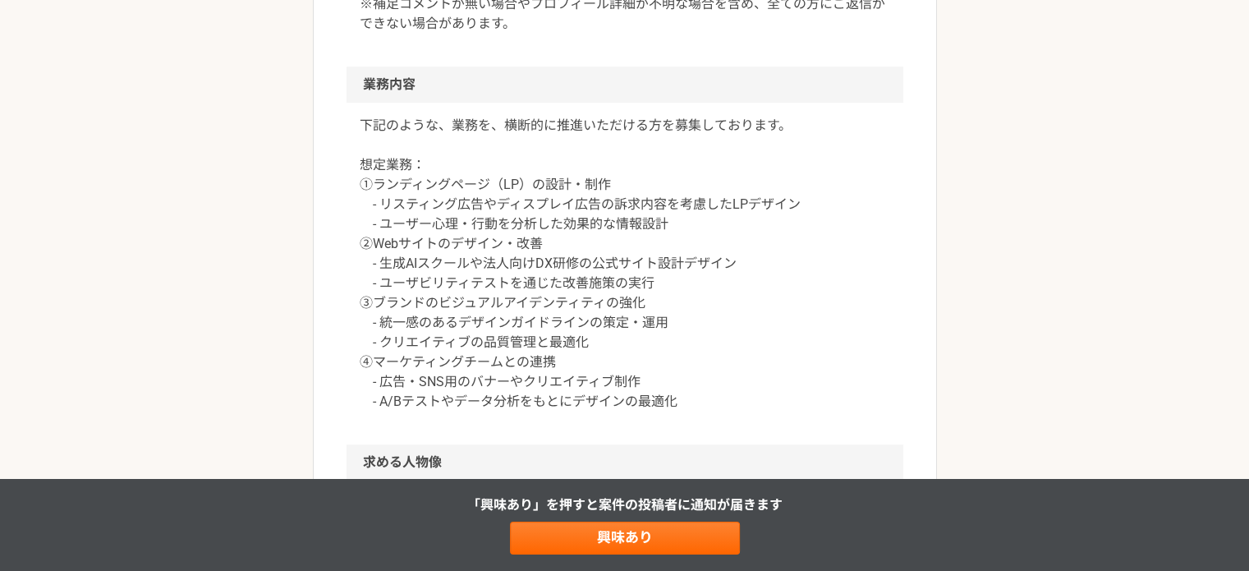
scroll to position [821, 0]
